Goal: Navigation & Orientation: Understand site structure

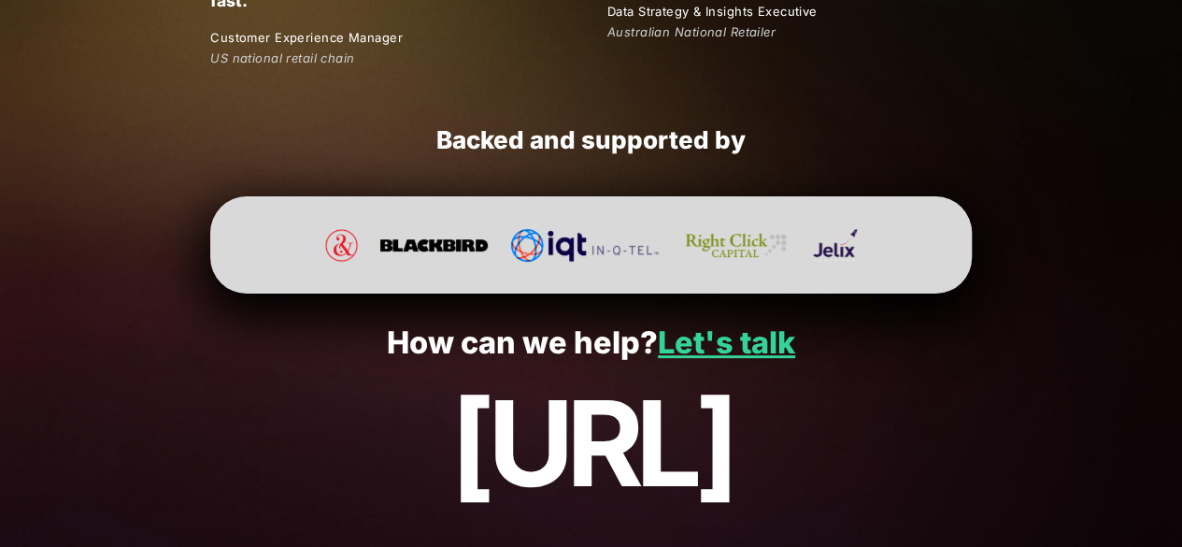
scroll to position [3637, 0]
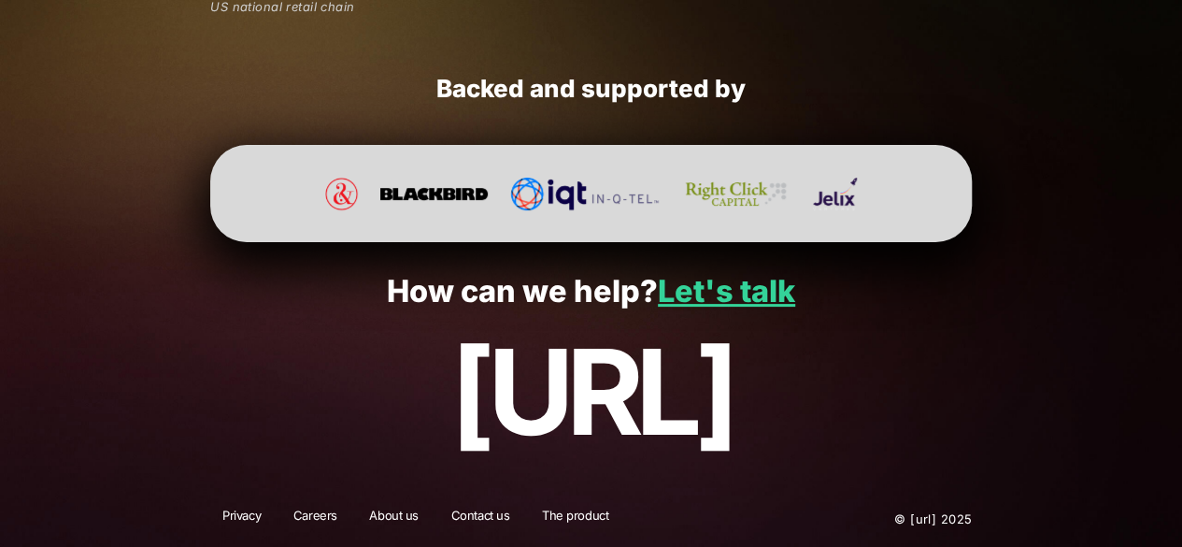
click at [703, 183] on img at bounding box center [735, 194] width 109 height 33
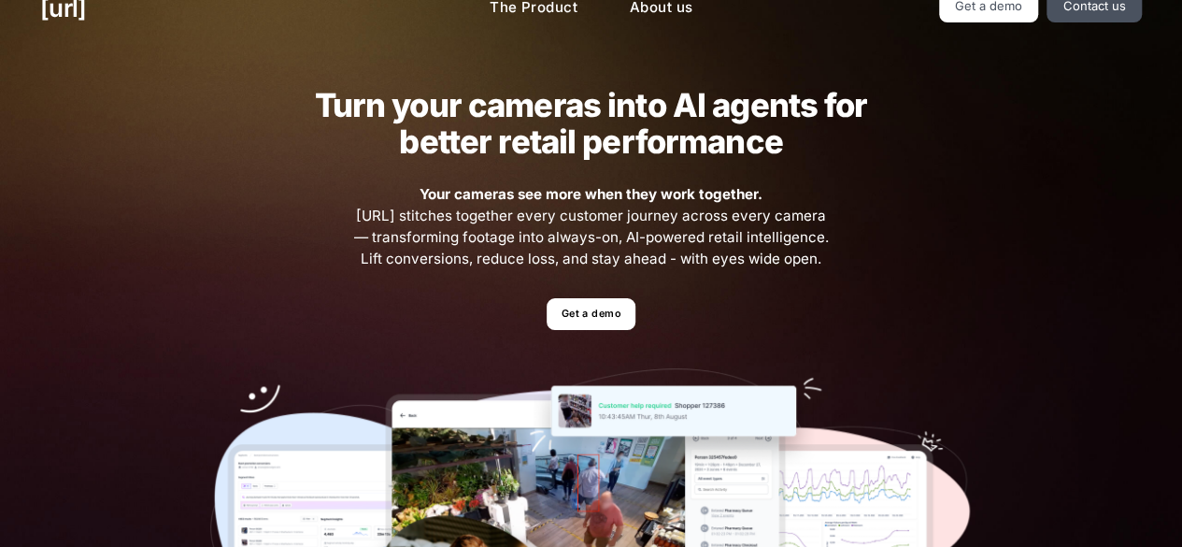
scroll to position [0, 0]
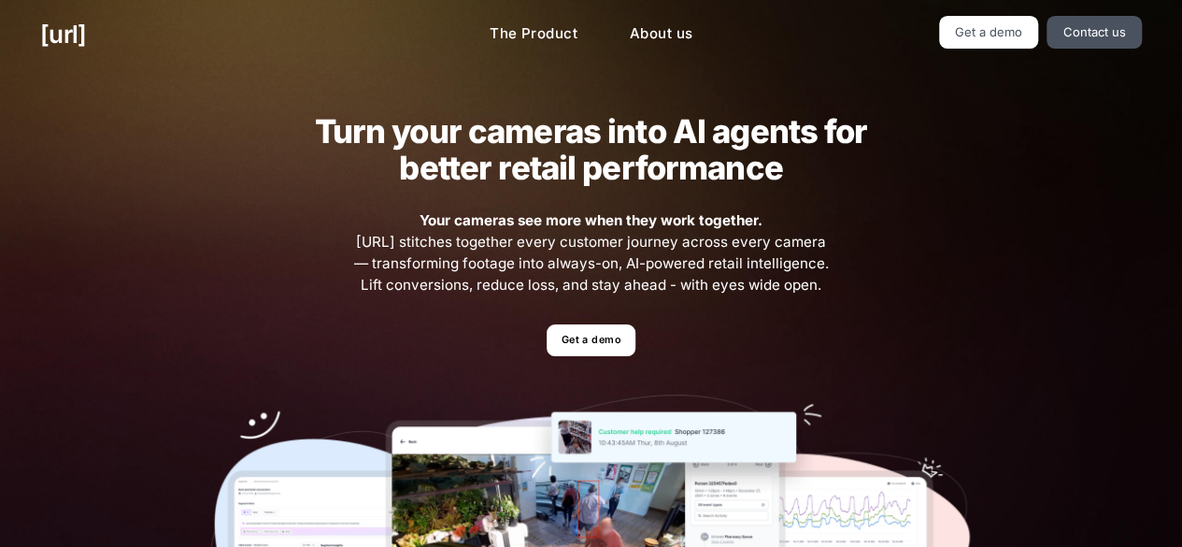
click at [207, 133] on div "Turn your cameras into AI agents for better retail performance Your cameras see…" at bounding box center [591, 409] width 842 height 680
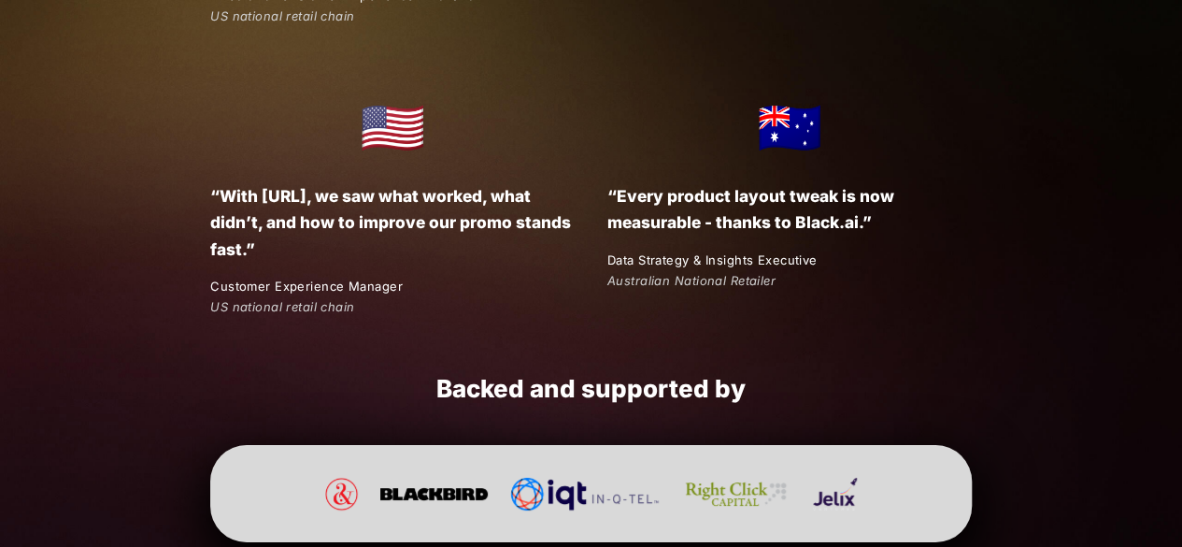
scroll to position [3637, 0]
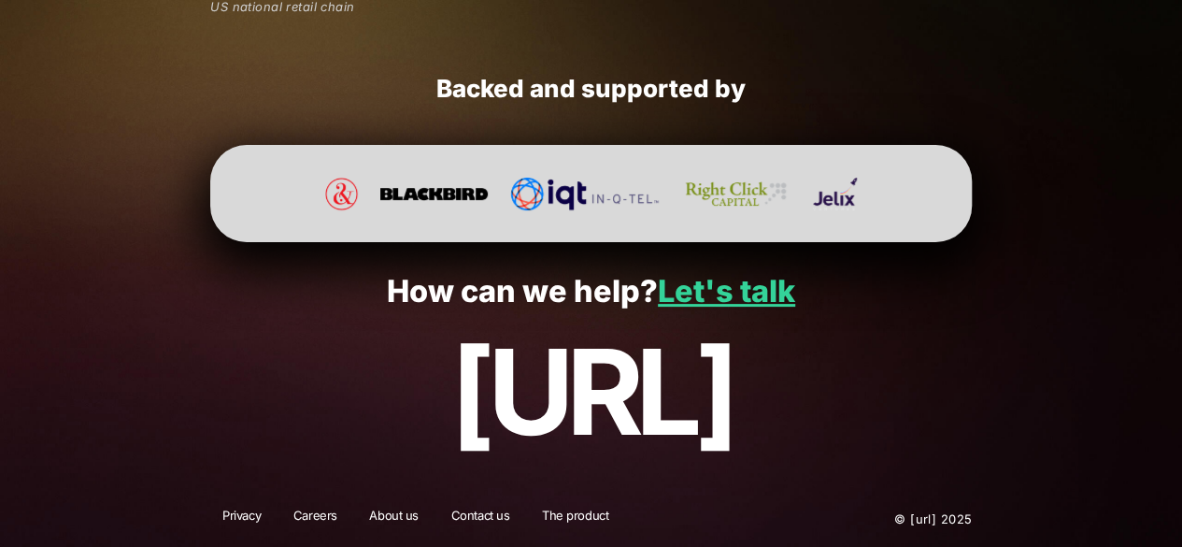
click at [251, 511] on link "Privacy" at bounding box center [241, 519] width 63 height 24
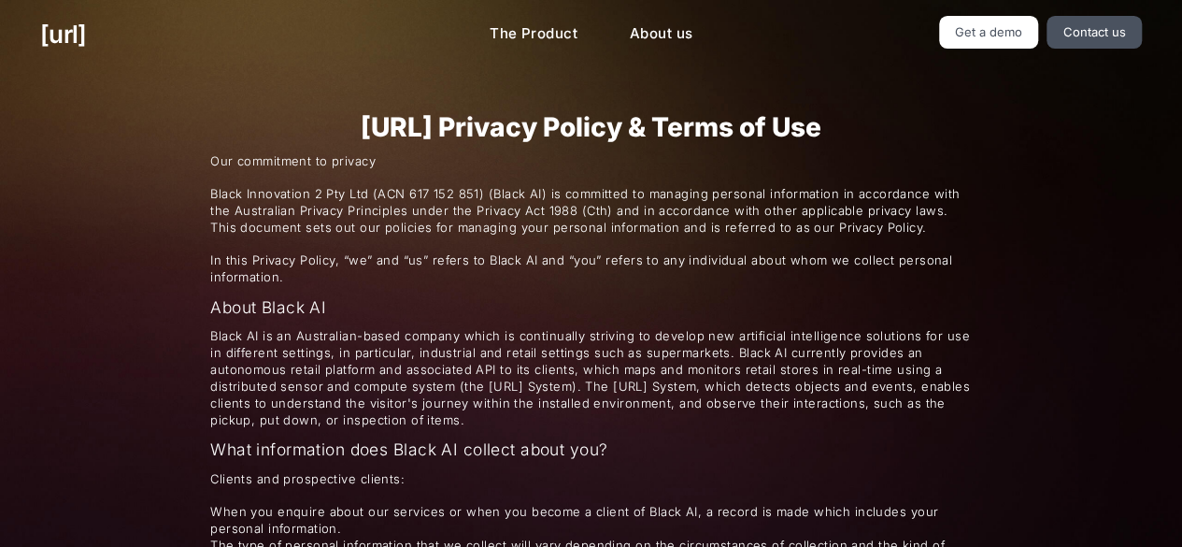
scroll to position [3067, 0]
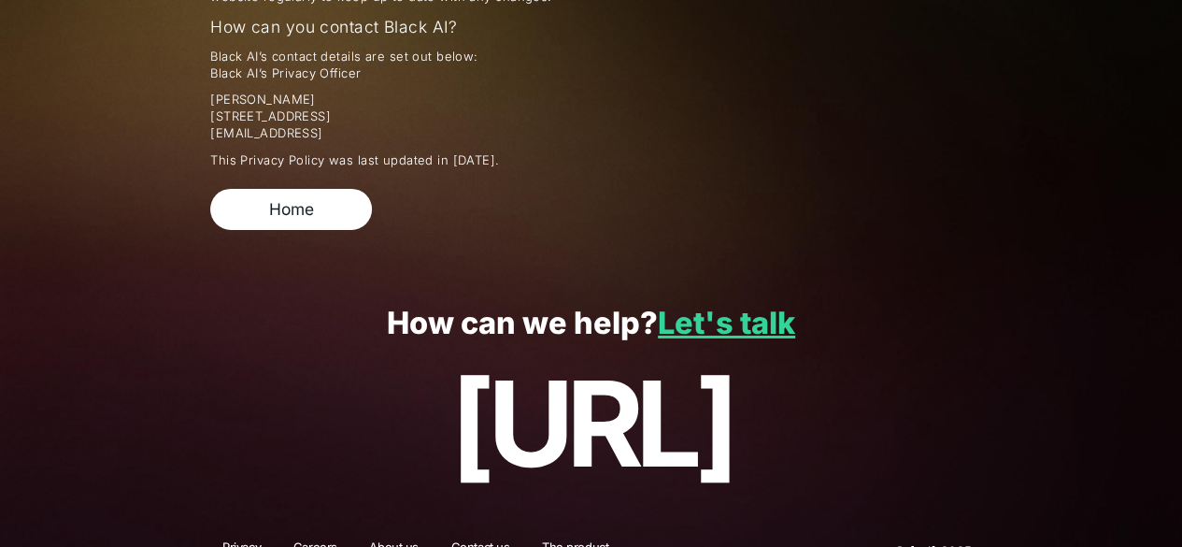
click at [572, 538] on link "The product" at bounding box center [575, 550] width 91 height 24
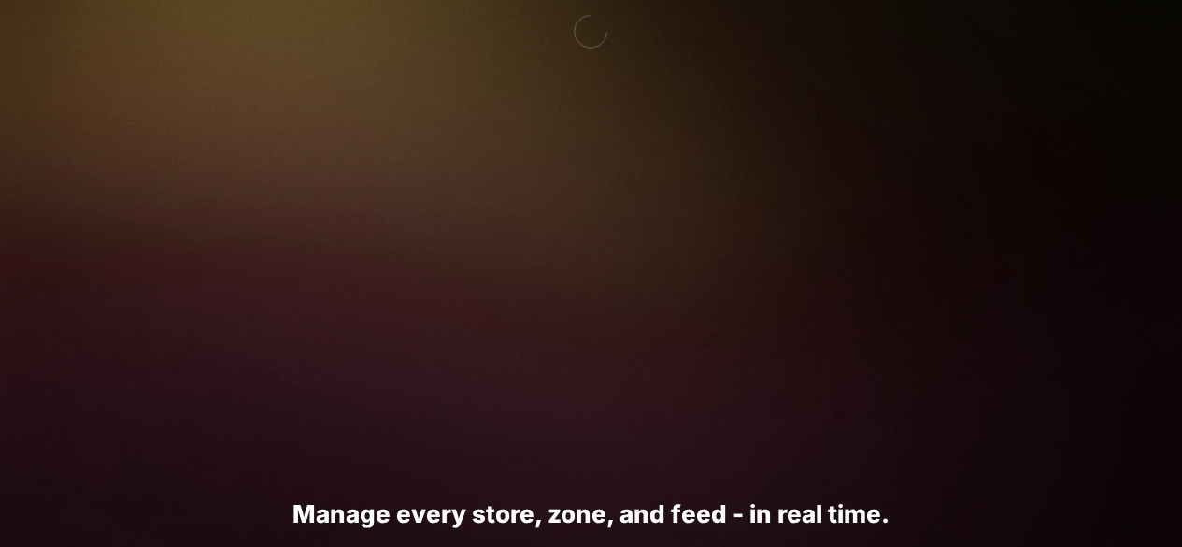
scroll to position [3466, 0]
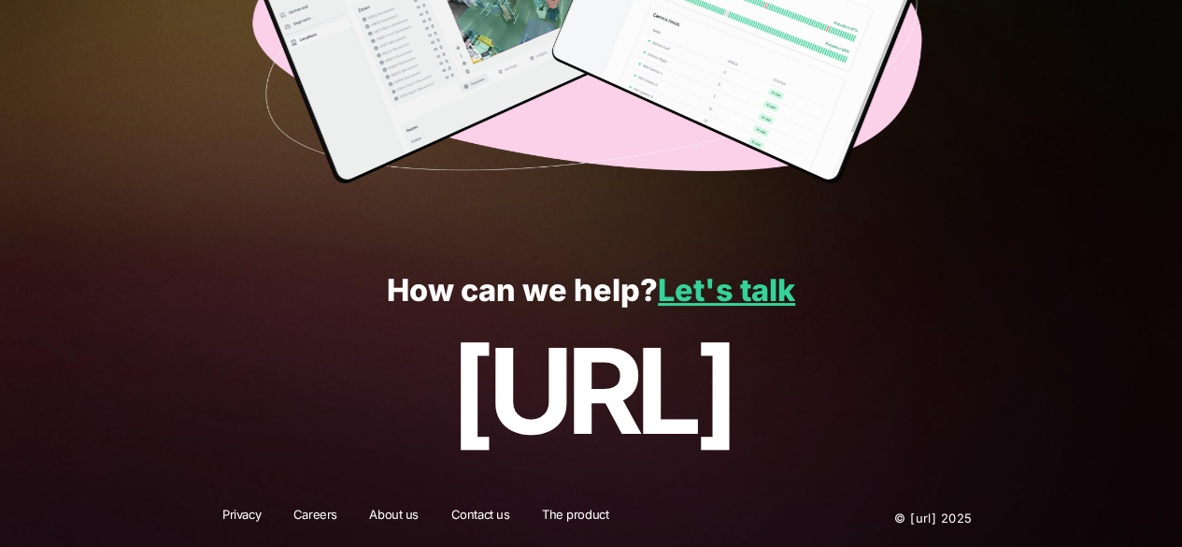
click at [485, 511] on link "Contact us" at bounding box center [480, 518] width 83 height 24
